Goal: Task Accomplishment & Management: Manage account settings

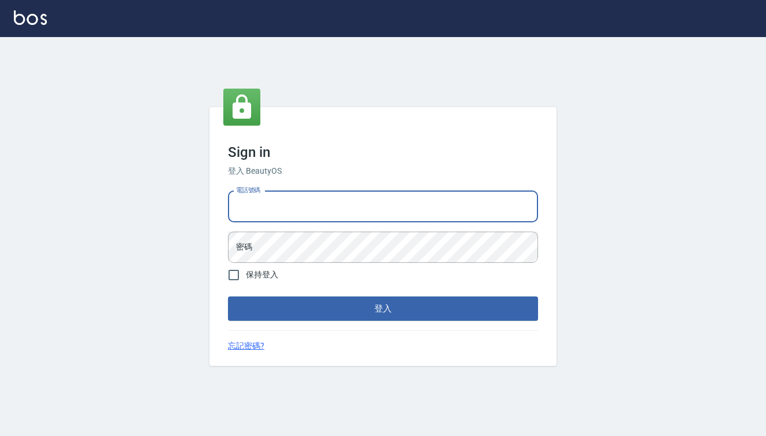
type input "0909291021"
click at [383, 308] on button "登入" at bounding box center [383, 308] width 310 height 24
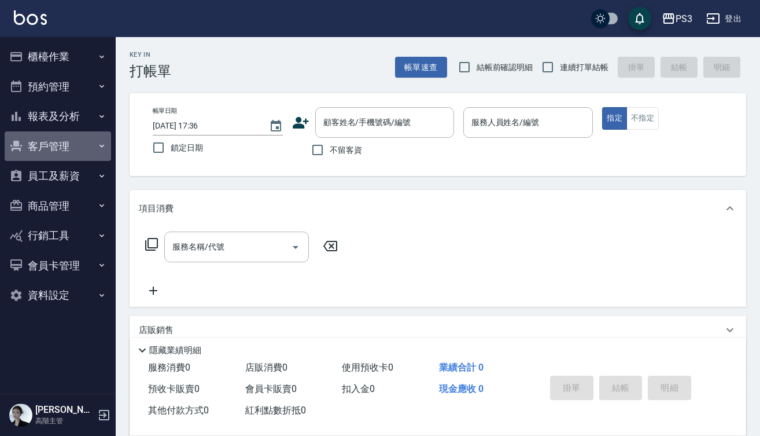
click at [54, 144] on button "客戶管理" at bounding box center [58, 146] width 106 height 30
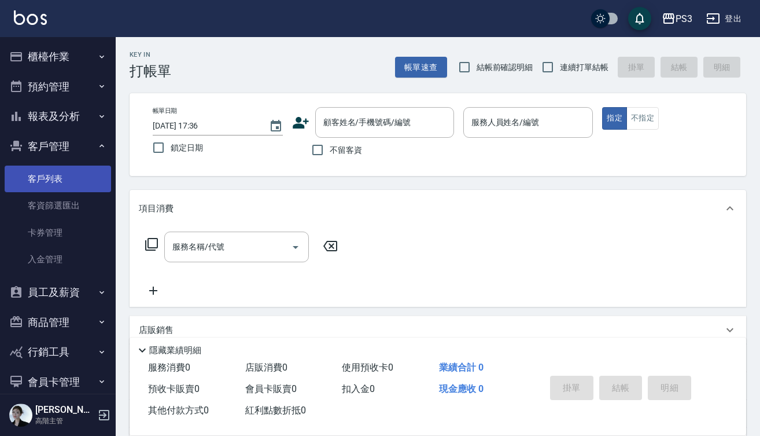
click at [61, 175] on link "客戶列表" at bounding box center [58, 179] width 106 height 27
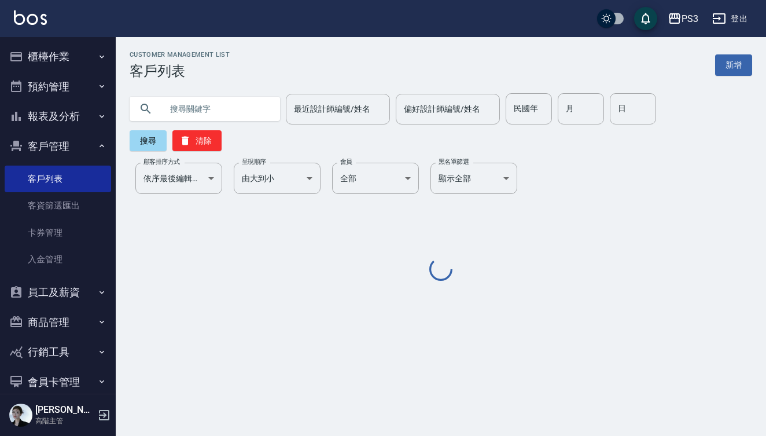
click at [242, 111] on input "text" at bounding box center [216, 108] width 109 height 31
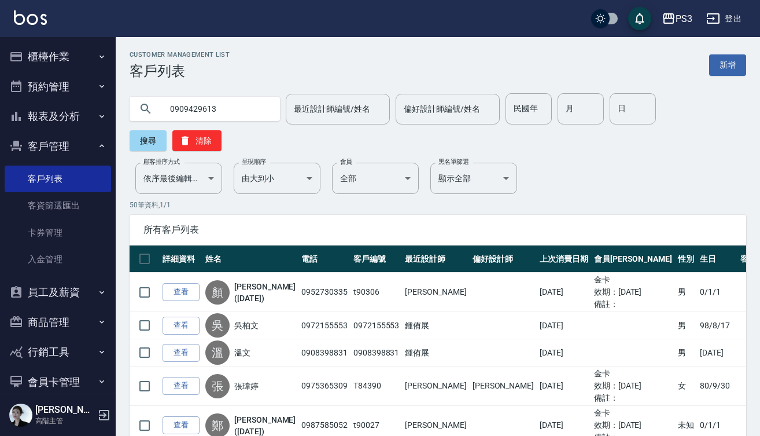
type input "0909429613"
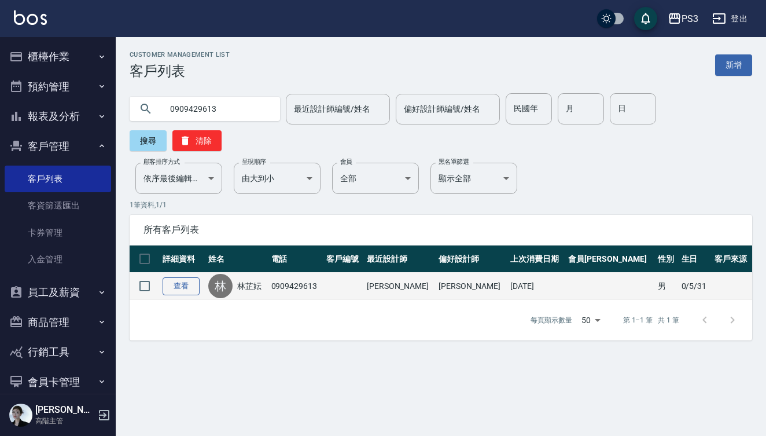
click at [180, 277] on link "查看" at bounding box center [181, 286] width 37 height 18
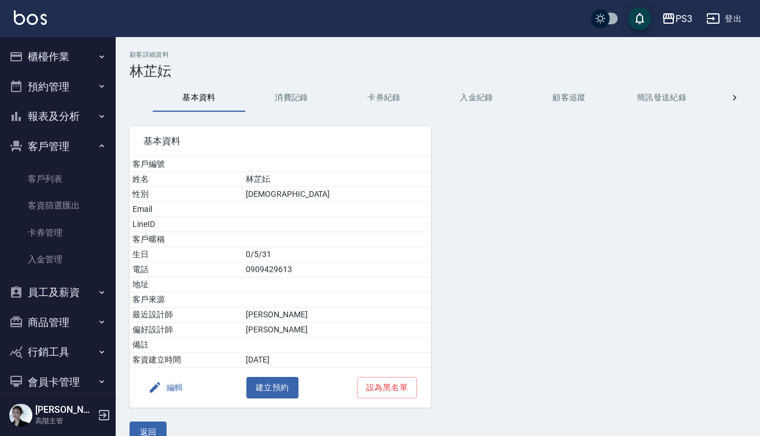
click at [291, 93] on button "消費記錄" at bounding box center [291, 98] width 93 height 28
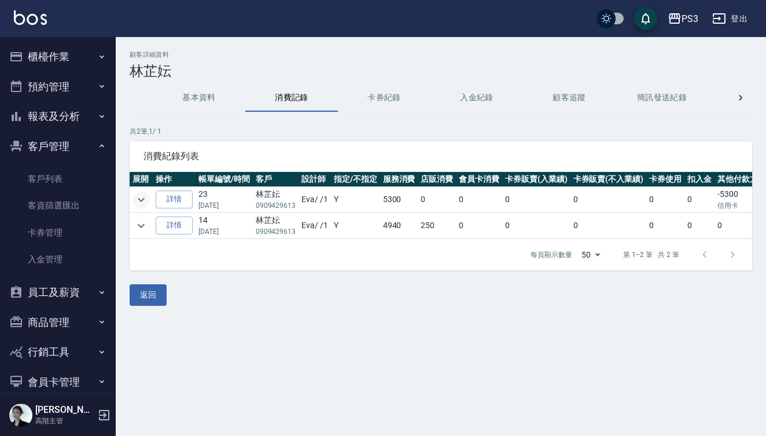
click at [141, 200] on icon "expand row" at bounding box center [141, 199] width 7 height 4
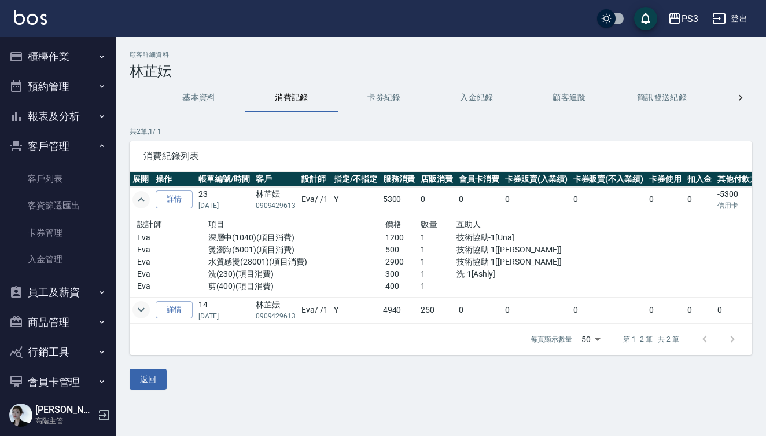
click at [142, 310] on icon "expand row" at bounding box center [141, 310] width 7 height 4
